Goal: Find specific page/section: Find specific page/section

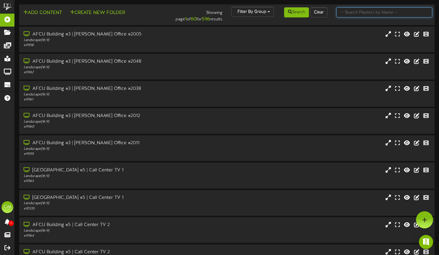
click at [374, 14] on input "text" at bounding box center [384, 12] width 96 height 10
type input "[PERSON_NAME] Heritage"
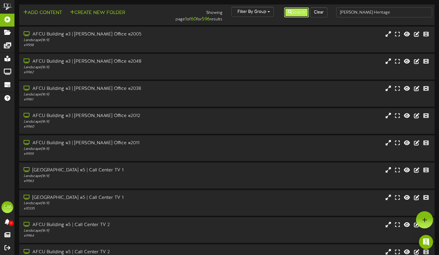
click at [290, 10] on icon at bounding box center [290, 12] width 4 height 4
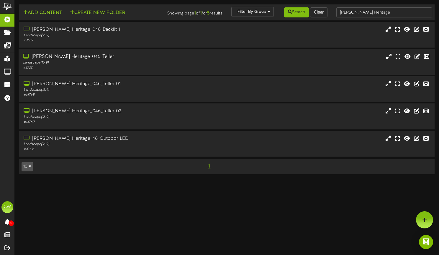
click at [102, 60] on div "[PERSON_NAME] Heritage_046_Teller" at bounding box center [105, 56] width 165 height 7
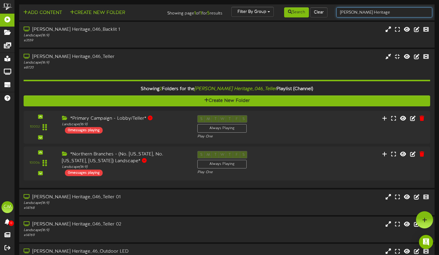
click at [383, 14] on input "[PERSON_NAME] Heritage" at bounding box center [384, 12] width 96 height 10
click at [382, 14] on input "[PERSON_NAME] Heritage" at bounding box center [384, 12] width 96 height 10
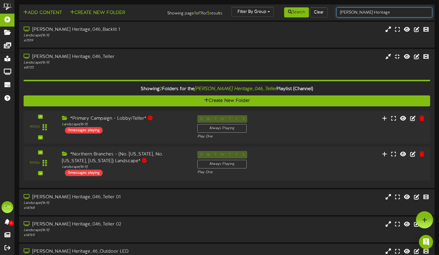
click at [382, 14] on input "[PERSON_NAME] Heritage" at bounding box center [384, 12] width 96 height 10
drag, startPoint x: 389, startPoint y: 12, endPoint x: 248, endPoint y: 16, distance: 140.9
click at [248, 16] on div "Add Content Create New Folder Showing page 1 of 1 for 5 results Filter By Group…" at bounding box center [227, 12] width 420 height 11
drag, startPoint x: 385, startPoint y: 17, endPoint x: 337, endPoint y: 15, distance: 48.2
click at [337, 15] on input "[PERSON_NAME] Heritage" at bounding box center [384, 12] width 96 height 10
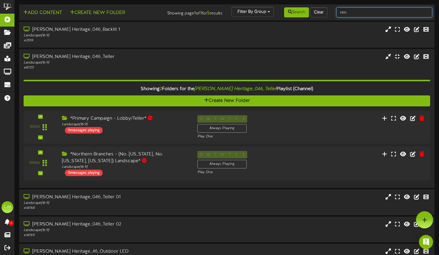
type input "renisassiance"
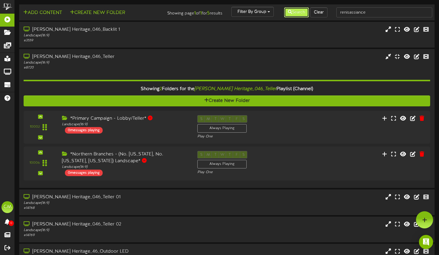
click at [295, 12] on button "Search" at bounding box center [296, 12] width 25 height 10
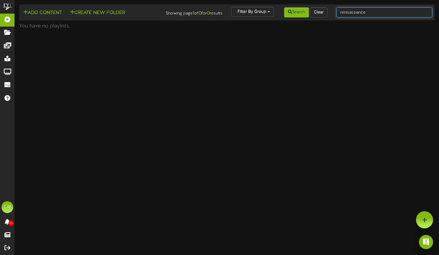
click at [378, 8] on input "renisassiance" at bounding box center [384, 12] width 96 height 10
drag, startPoint x: 383, startPoint y: 12, endPoint x: 379, endPoint y: 12, distance: 3.2
click at [382, 12] on input "renisassiance" at bounding box center [384, 12] width 96 height 10
click at [354, 11] on input "renisassiance" at bounding box center [384, 12] width 96 height 10
click at [351, 12] on input "renisassiance" at bounding box center [384, 12] width 96 height 10
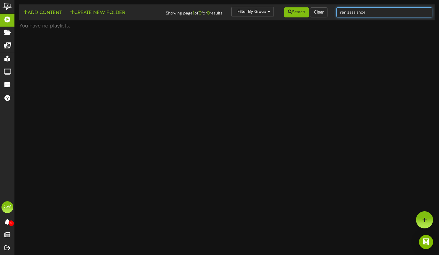
click at [351, 12] on input "renisassiance" at bounding box center [384, 12] width 96 height 10
type input "renaissance"
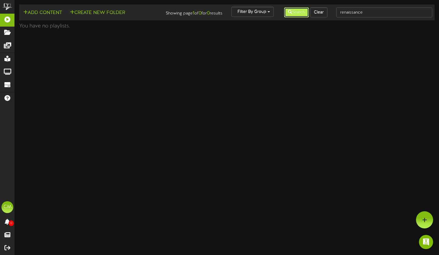
click at [301, 8] on button "Search" at bounding box center [296, 12] width 25 height 10
